Goal: Task Accomplishment & Management: Use online tool/utility

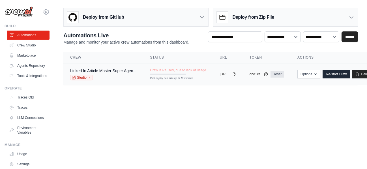
click at [124, 78] on div "Studio" at bounding box center [103, 78] width 66 height 6
click at [350, 74] on link "Re-start Crew" at bounding box center [336, 74] width 27 height 8
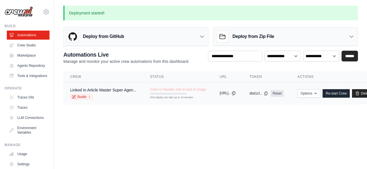
click at [234, 94] on button "[URL].." at bounding box center [228, 93] width 16 height 5
click at [116, 92] on div "Linked In Article Master Super Agen..." at bounding box center [103, 90] width 66 height 6
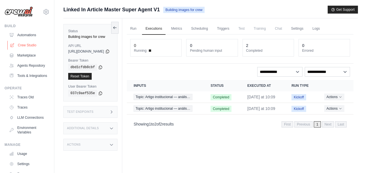
click at [24, 42] on link "Crew Studio" at bounding box center [28, 45] width 43 height 9
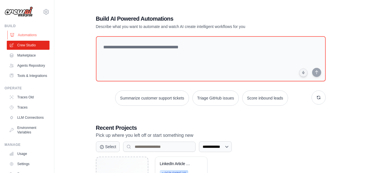
click at [26, 32] on link "Automations" at bounding box center [28, 35] width 43 height 9
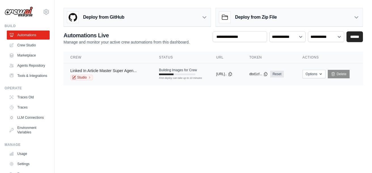
click at [109, 72] on link "Linked In Article Master Super Agen..." at bounding box center [103, 71] width 66 height 5
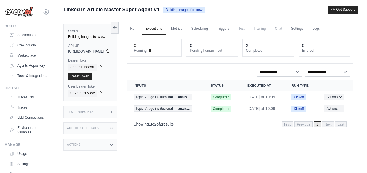
click at [86, 9] on span "Linked In Article Master Super Agent V1" at bounding box center [111, 10] width 97 height 8
click at [24, 13] on img at bounding box center [19, 12] width 28 height 11
click at [31, 39] on link "Automations" at bounding box center [28, 35] width 43 height 9
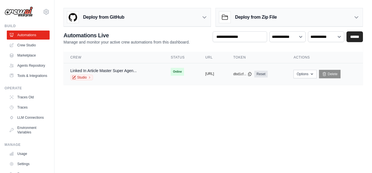
click at [205, 73] on button "[URL]" at bounding box center [209, 74] width 9 height 5
click at [307, 89] on main "Deploy from GitHub Deploy your project directly from GitHub. Select a repositor…" at bounding box center [212, 48] width 317 height 97
click at [113, 69] on link "Linked In Article Master Super Agen..." at bounding box center [103, 71] width 66 height 5
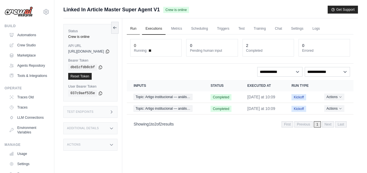
click at [140, 29] on link "Run" at bounding box center [133, 29] width 13 height 12
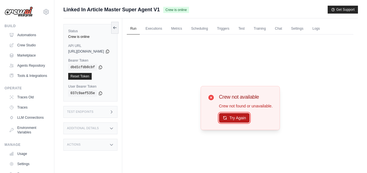
click at [237, 119] on button "Try Again" at bounding box center [234, 118] width 31 height 10
click at [237, 119] on button "Try Again" at bounding box center [234, 119] width 31 height 10
click at [239, 120] on button "Try Again" at bounding box center [234, 118] width 31 height 10
click at [239, 120] on button "Try Again" at bounding box center [234, 119] width 31 height 10
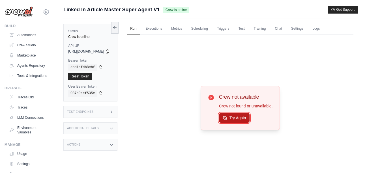
click at [241, 117] on button "Try Again" at bounding box center [234, 118] width 31 height 10
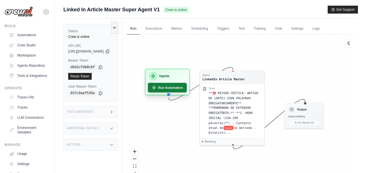
click at [181, 92] on button "Run Automation" at bounding box center [167, 88] width 39 height 10
click at [186, 87] on button "Run Automation" at bounding box center [167, 88] width 39 height 10
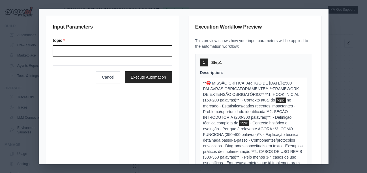
drag, startPoint x: 133, startPoint y: 46, endPoint x: 132, endPoint y: 50, distance: 4.1
click at [133, 46] on input "Topic" at bounding box center [112, 51] width 119 height 11
paste input "**********"
type input "**********"
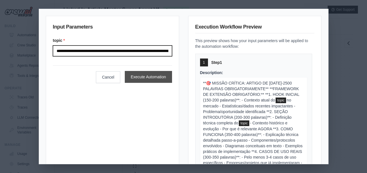
scroll to position [0, 444]
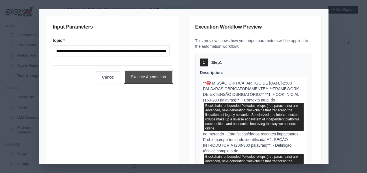
click at [148, 78] on button "Execute Automation" at bounding box center [148, 77] width 47 height 12
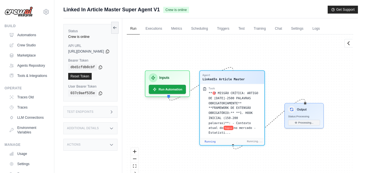
scroll to position [6768, 0]
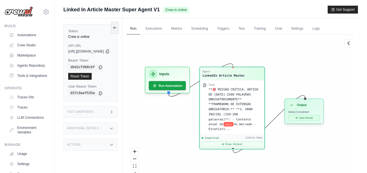
click at [315, 120] on button "View Result" at bounding box center [305, 118] width 32 height 6
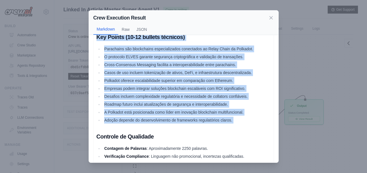
scroll to position [831, 0]
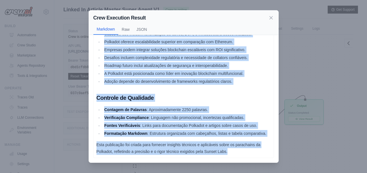
drag, startPoint x: 97, startPoint y: 51, endPoint x: 219, endPoint y: 140, distance: 151.7
copy div "LoremiPs Dolorsi: Ametconse adi Elitse do Eiusmodtem inci Utlabore Etdolorema A…"
